Goal: Browse casually: Explore the website without a specific task or goal

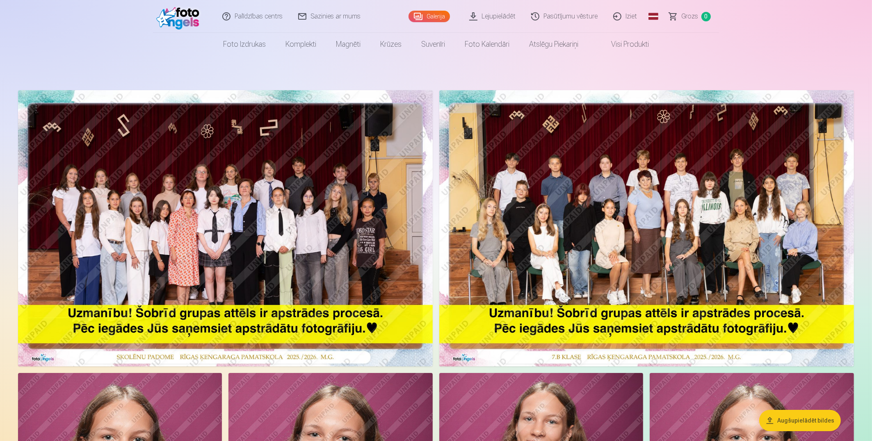
click at [720, 199] on img at bounding box center [646, 228] width 415 height 276
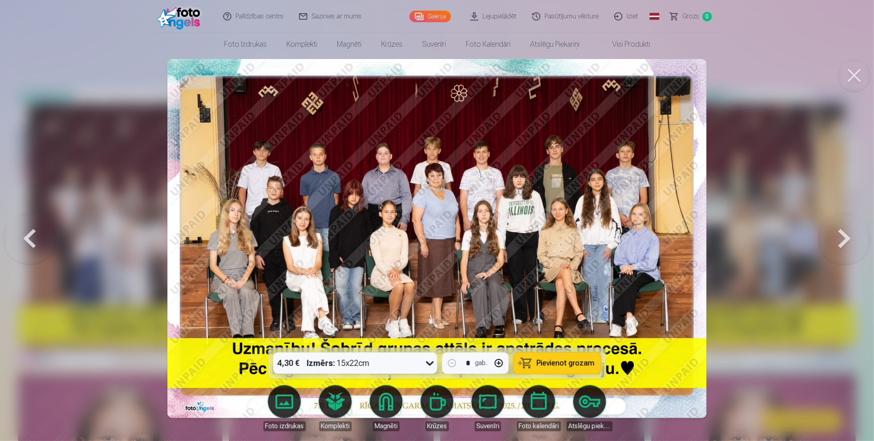
click at [279, 210] on img at bounding box center [436, 238] width 538 height 359
click at [285, 210] on img at bounding box center [436, 238] width 538 height 359
click at [851, 74] on button at bounding box center [853, 75] width 33 height 33
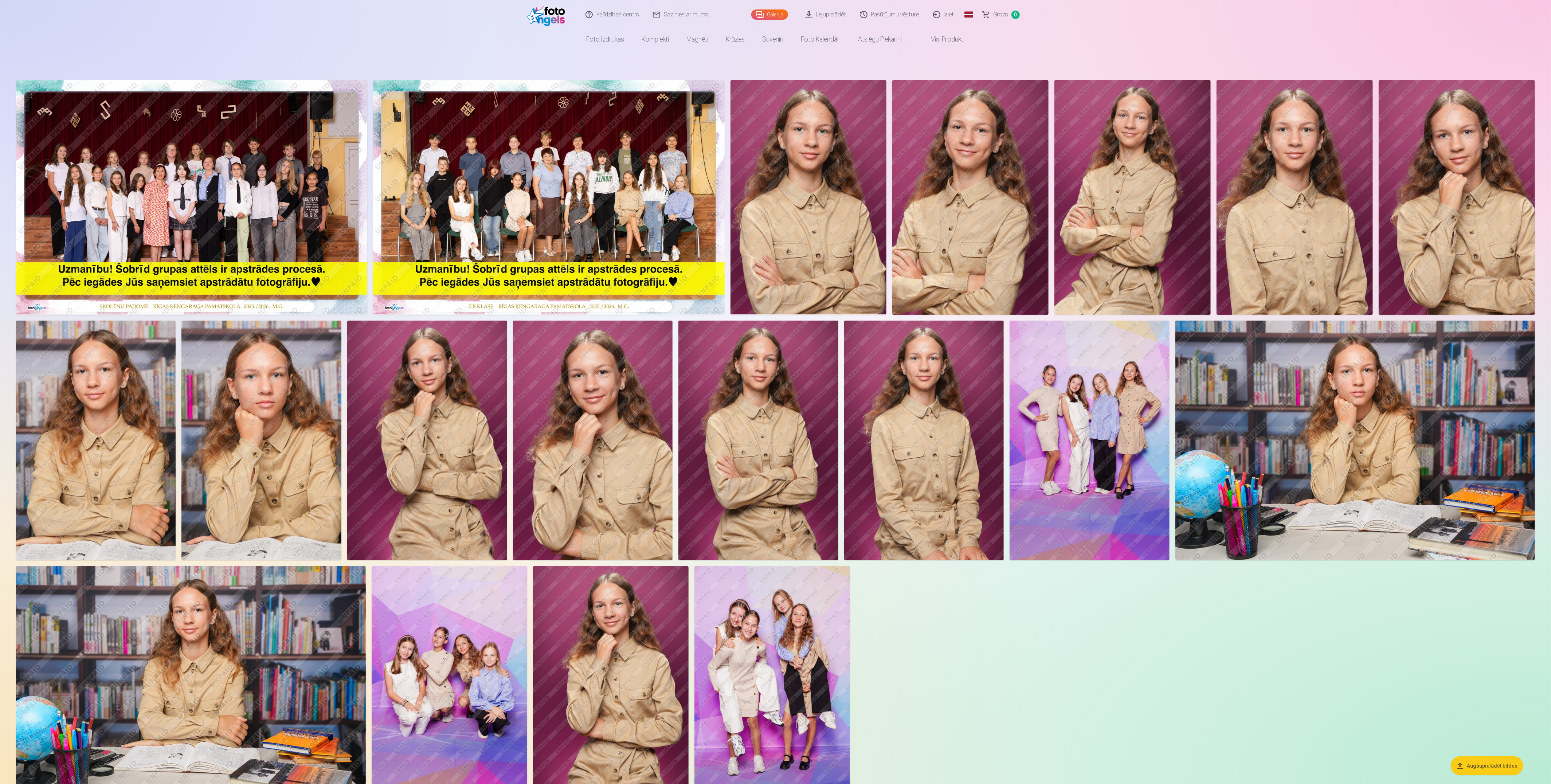
click at [775, 392] on img at bounding box center [1355, 440] width 360 height 240
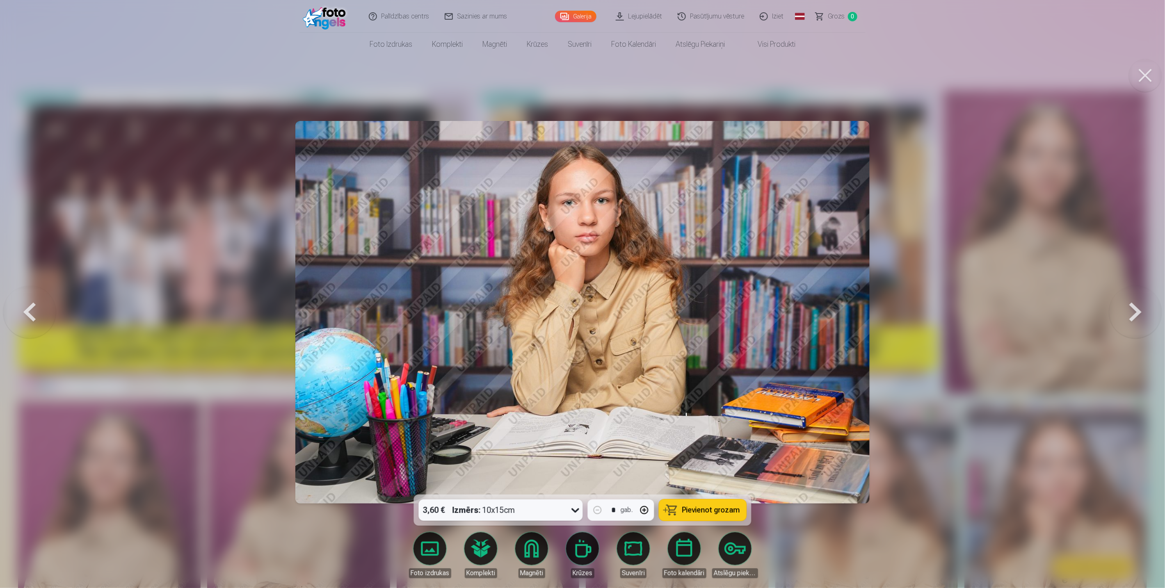
click at [872, 74] on button at bounding box center [1145, 75] width 33 height 33
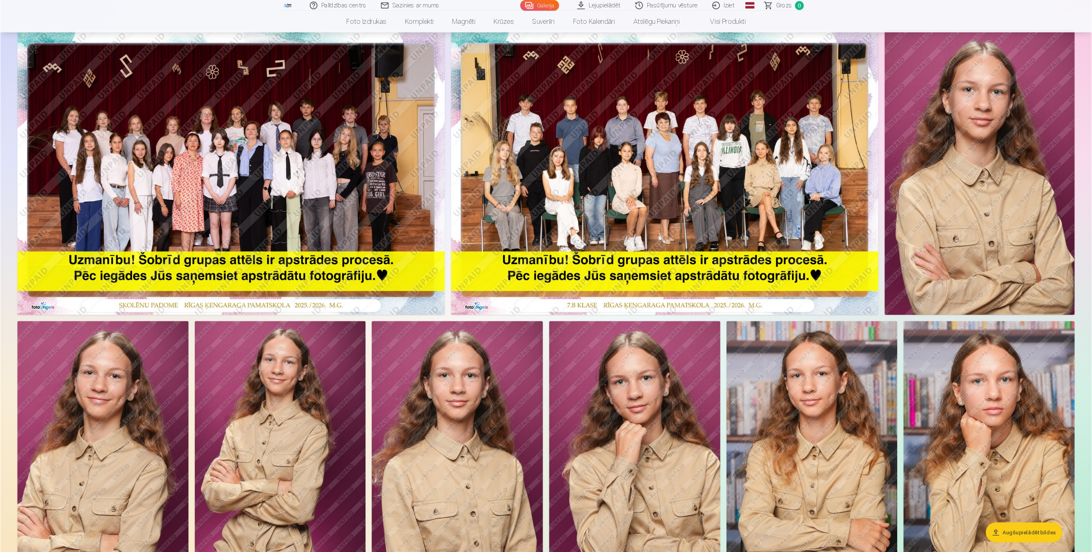
scroll to position [55, 0]
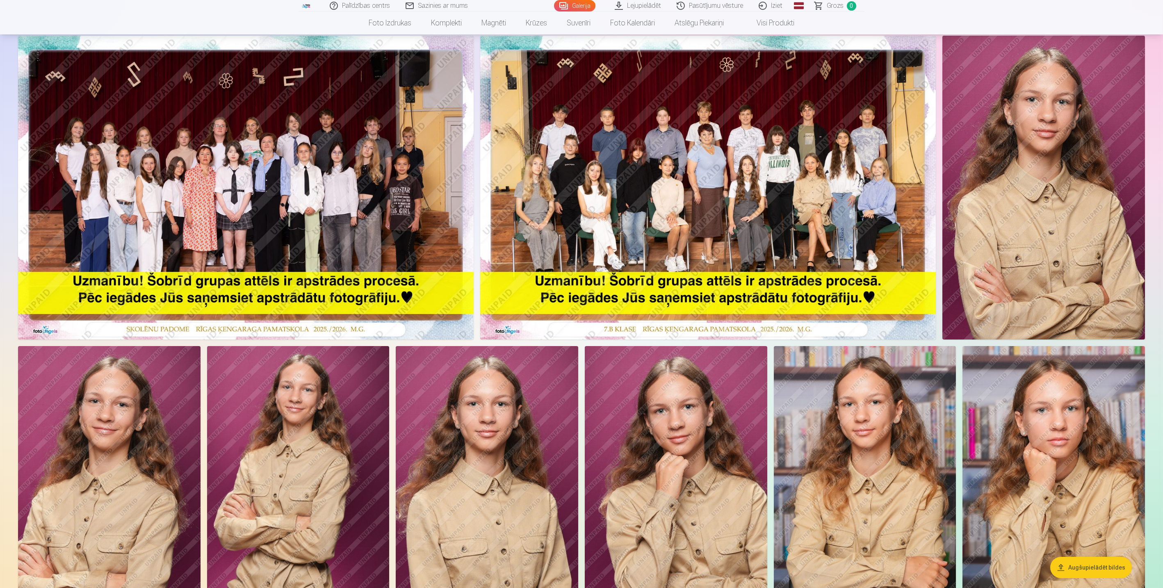
click at [611, 214] on img at bounding box center [708, 188] width 456 height 304
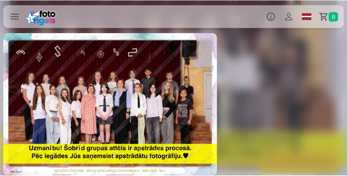
scroll to position [0, 349]
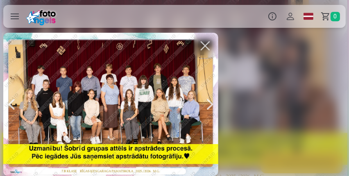
click at [204, 46] on button "button" at bounding box center [205, 45] width 23 height 23
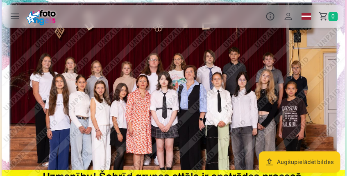
scroll to position [48, 0]
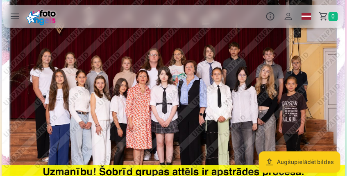
click at [164, 58] on img at bounding box center [174, 102] width 344 height 230
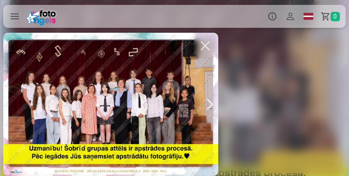
click at [250, 81] on div "4,30 € izmērs : 15x22cm * gab. 🛍 Citas preces Vairāk iestatījumu" at bounding box center [174, 105] width 349 height 144
click at [204, 47] on button "button" at bounding box center [205, 45] width 23 height 23
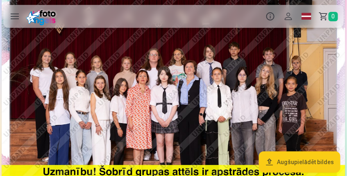
click at [205, 47] on img at bounding box center [174, 102] width 344 height 230
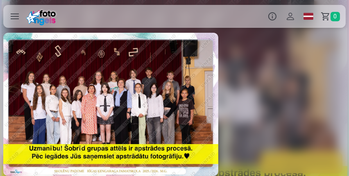
click at [205, 47] on button "button" at bounding box center [205, 45] width 23 height 23
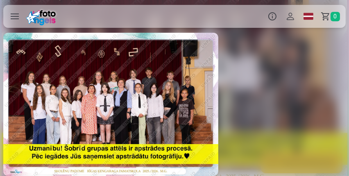
scroll to position [0, 349]
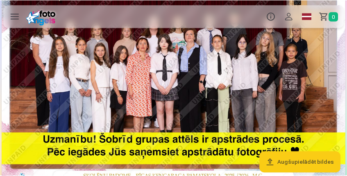
scroll to position [16, 0]
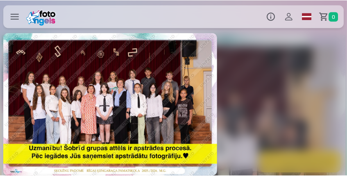
scroll to position [0, 4893]
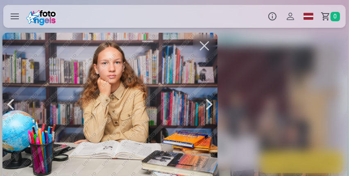
click at [208, 47] on button "button" at bounding box center [204, 45] width 23 height 23
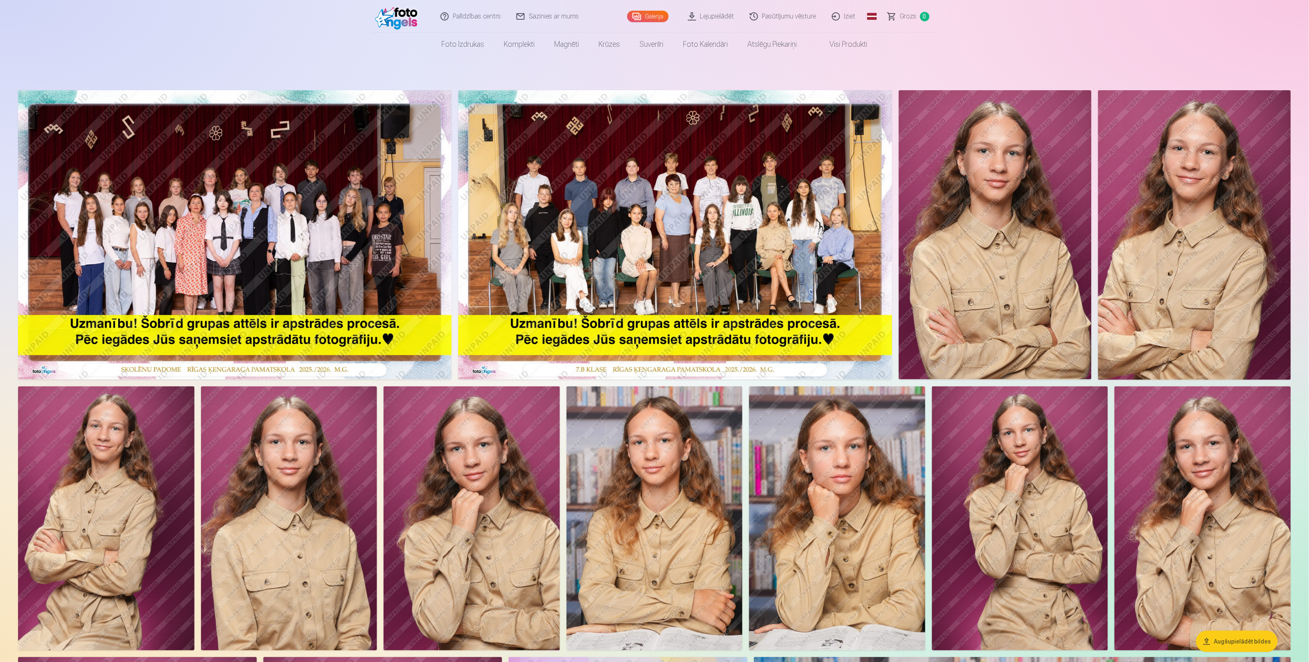
click at [827, 441] on img at bounding box center [837, 518] width 176 height 264
click at [626, 441] on img at bounding box center [654, 518] width 176 height 264
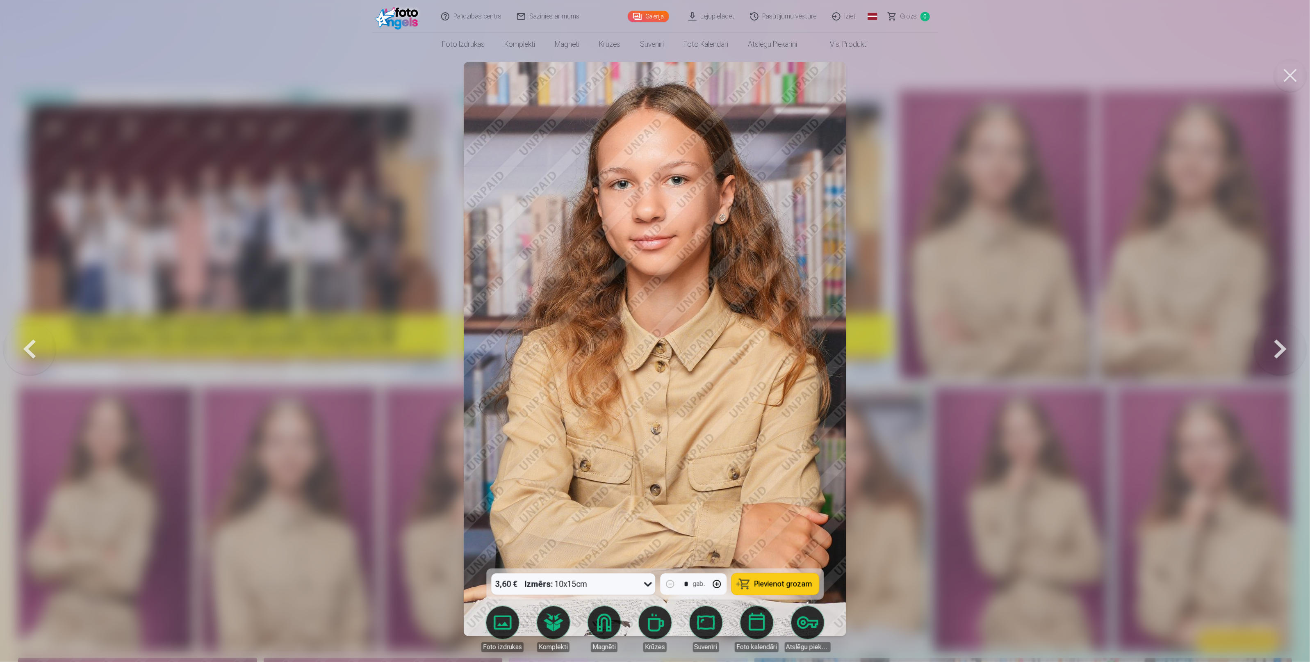
click at [872, 78] on button at bounding box center [1290, 75] width 33 height 33
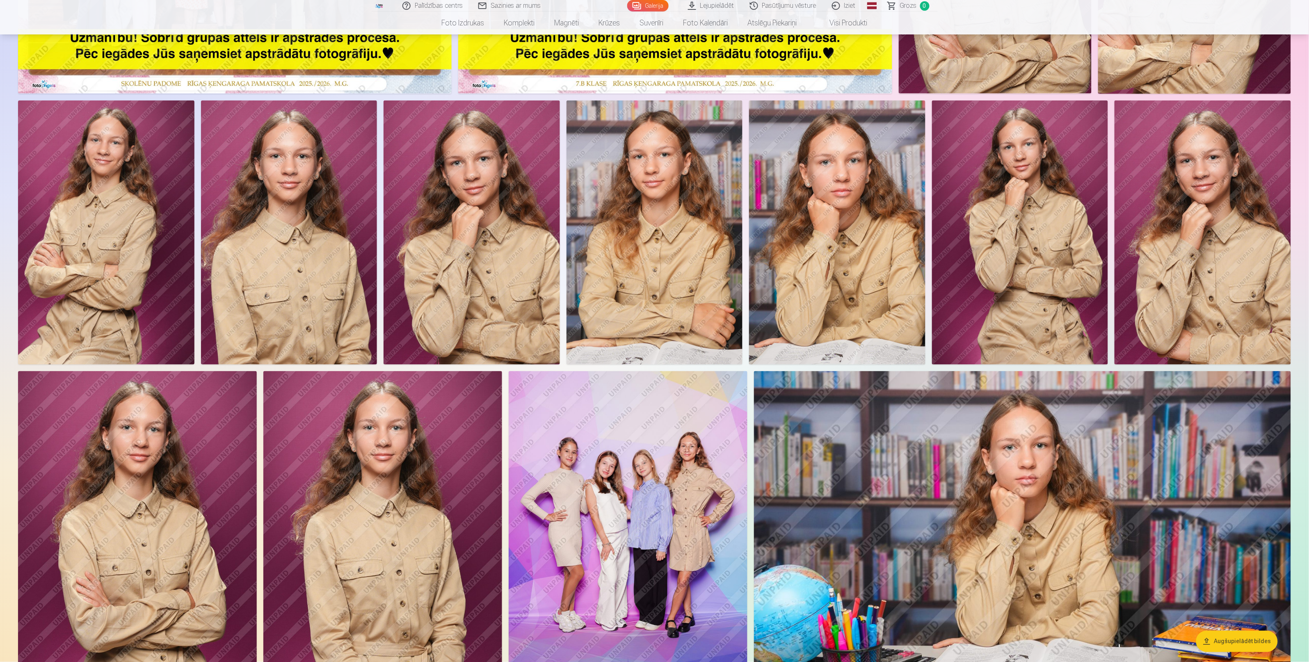
scroll to position [308, 0]
